Goal: Task Accomplishment & Management: Manage account settings

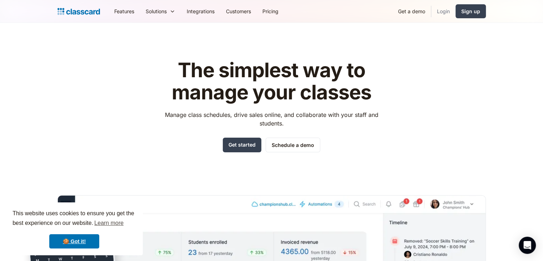
click at [444, 10] on link "Login" at bounding box center [443, 11] width 24 height 16
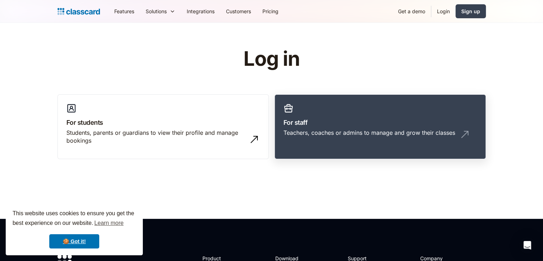
click at [414, 116] on link "For staff Teachers, coaches or admins to manage and grow their classes" at bounding box center [380, 126] width 211 height 65
